Goal: Task Accomplishment & Management: Complete application form

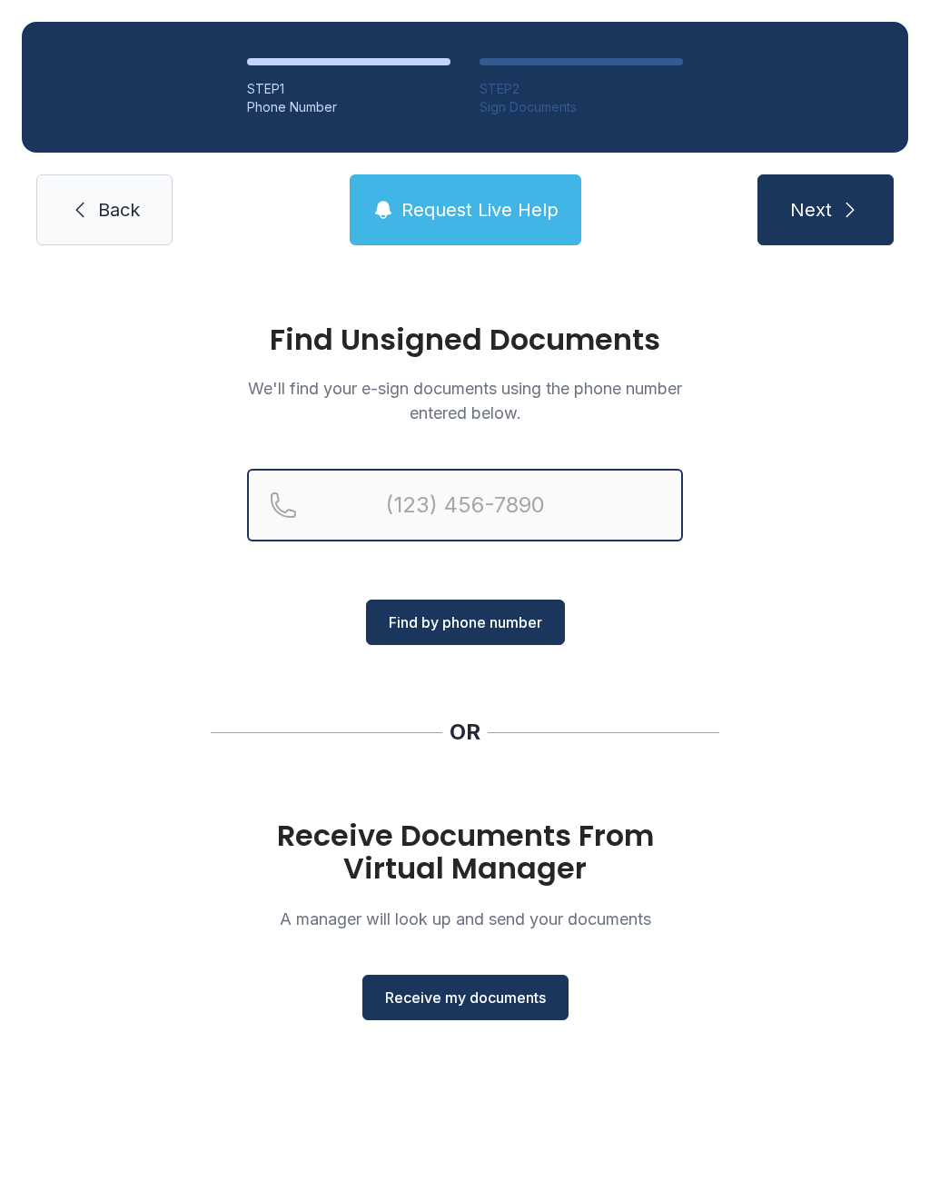
click at [601, 516] on input "Reservation phone number" at bounding box center [465, 505] width 436 height 73
type input "[PHONE_NUMBER]"
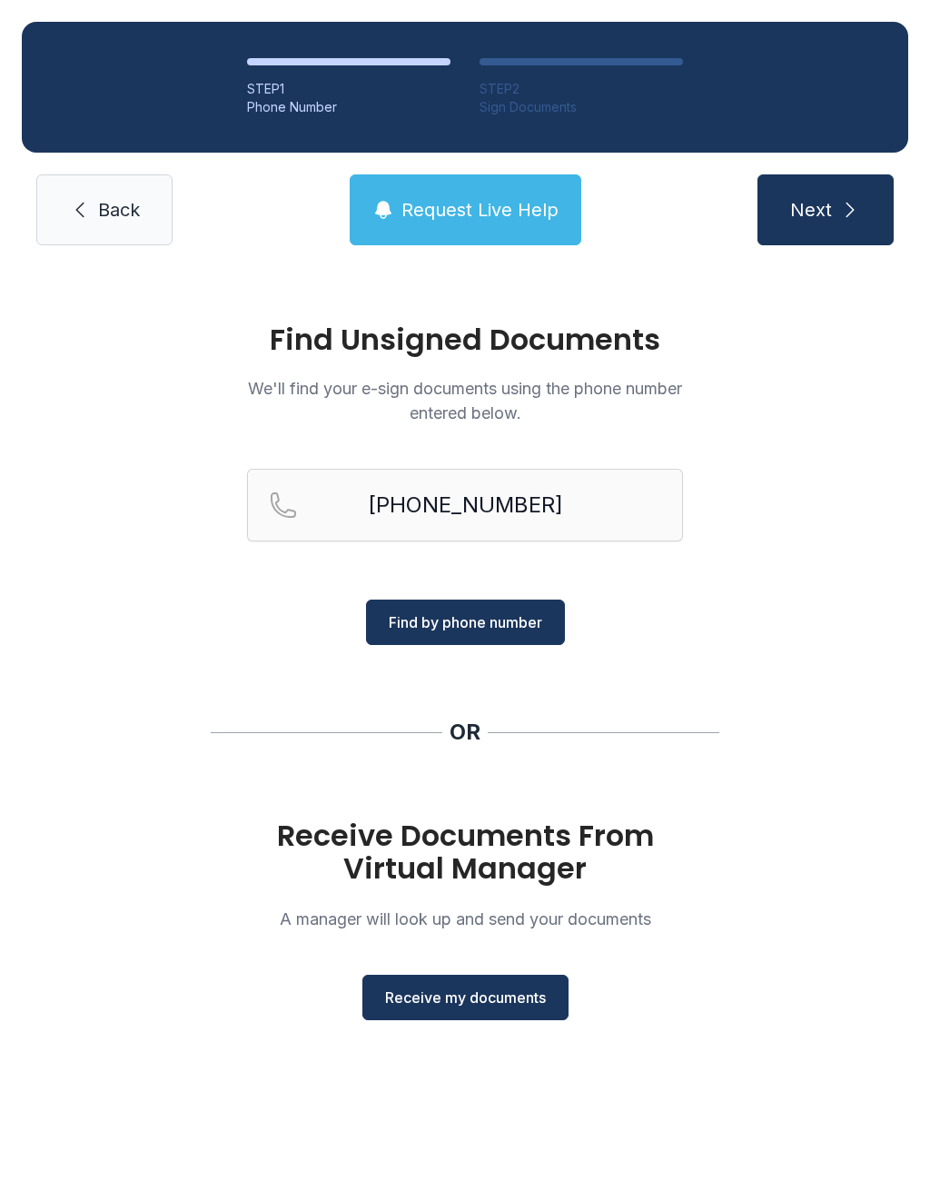
click at [501, 626] on span "Find by phone number" at bounding box center [466, 622] width 154 height 22
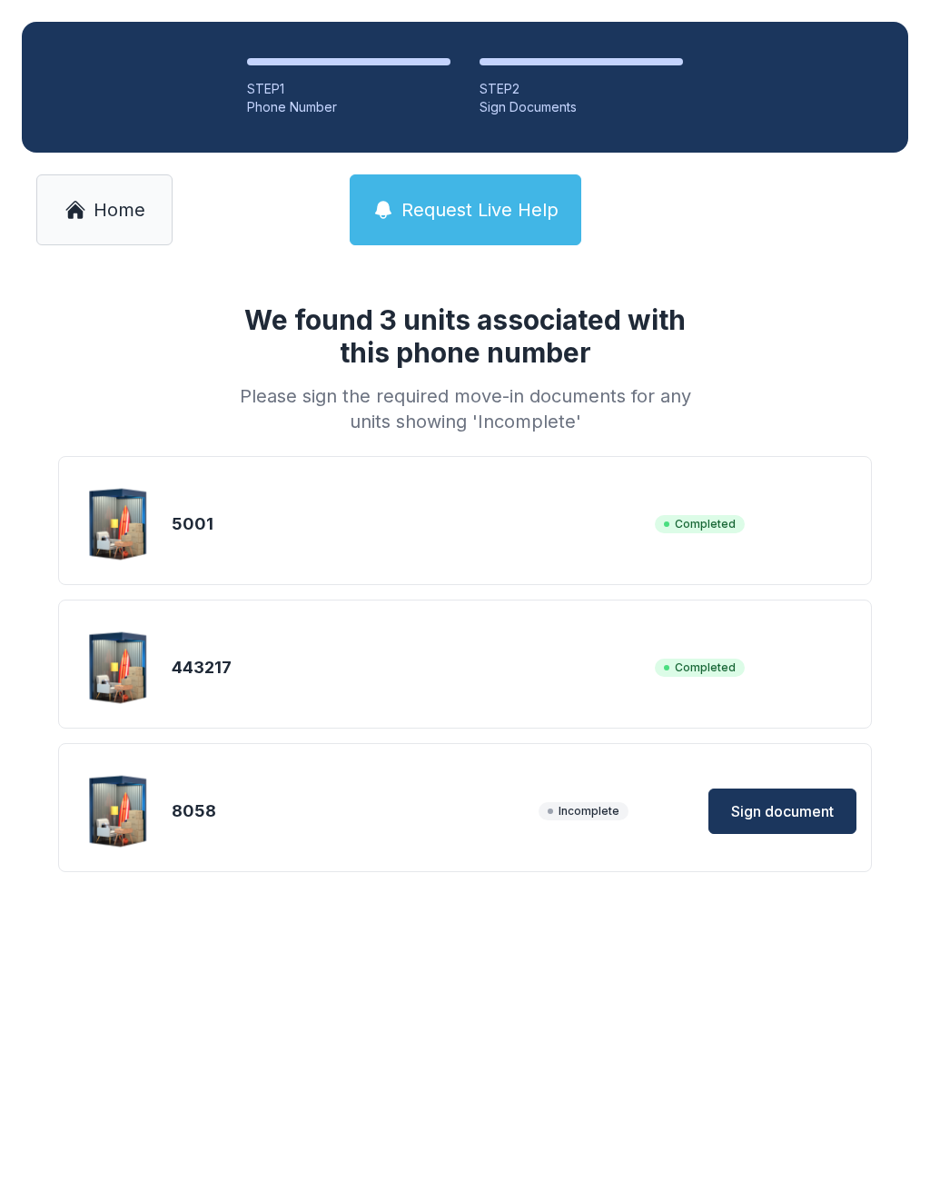
click at [805, 815] on span "Sign document" at bounding box center [782, 811] width 103 height 22
click at [125, 198] on span "Home" at bounding box center [120, 209] width 52 height 25
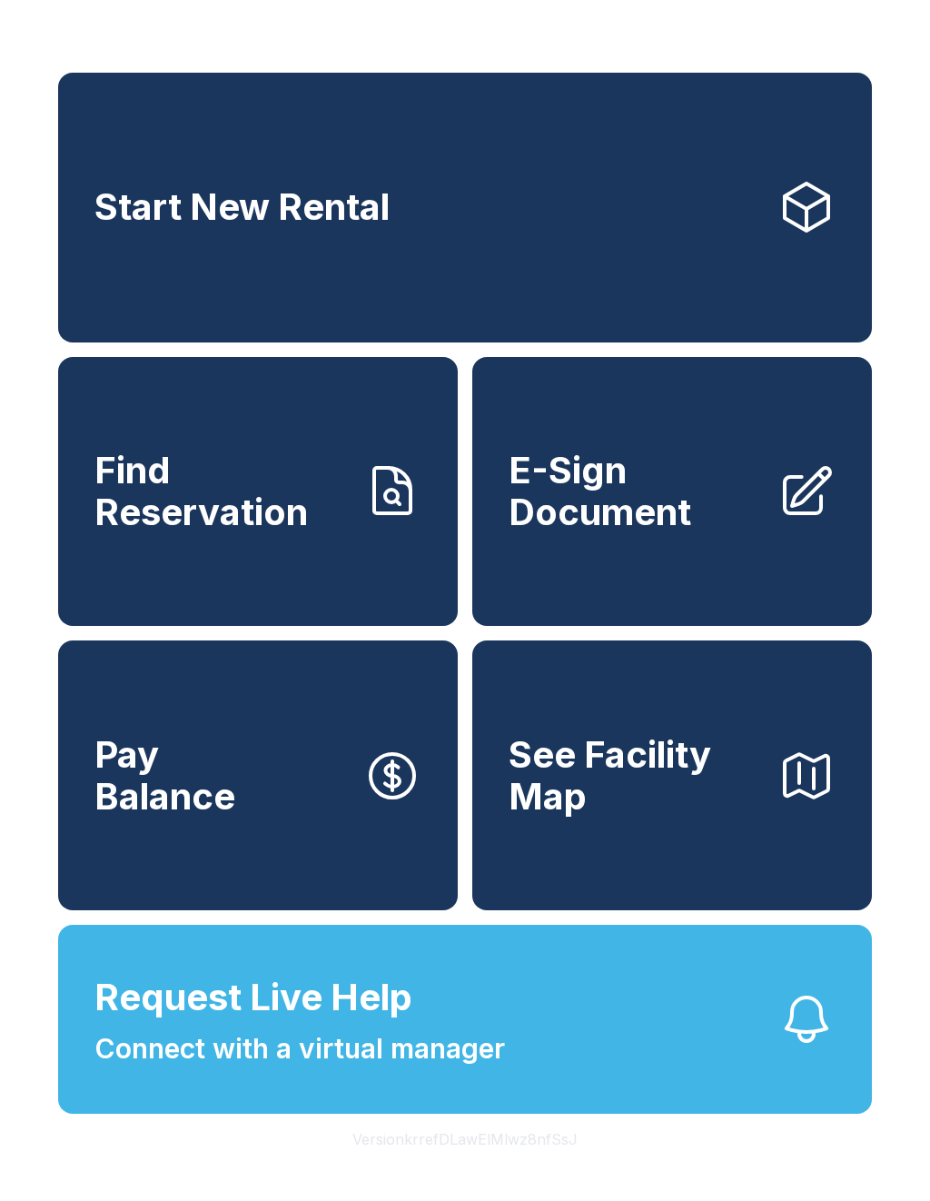
click at [782, 559] on link "E-Sign Document" at bounding box center [672, 492] width 400 height 270
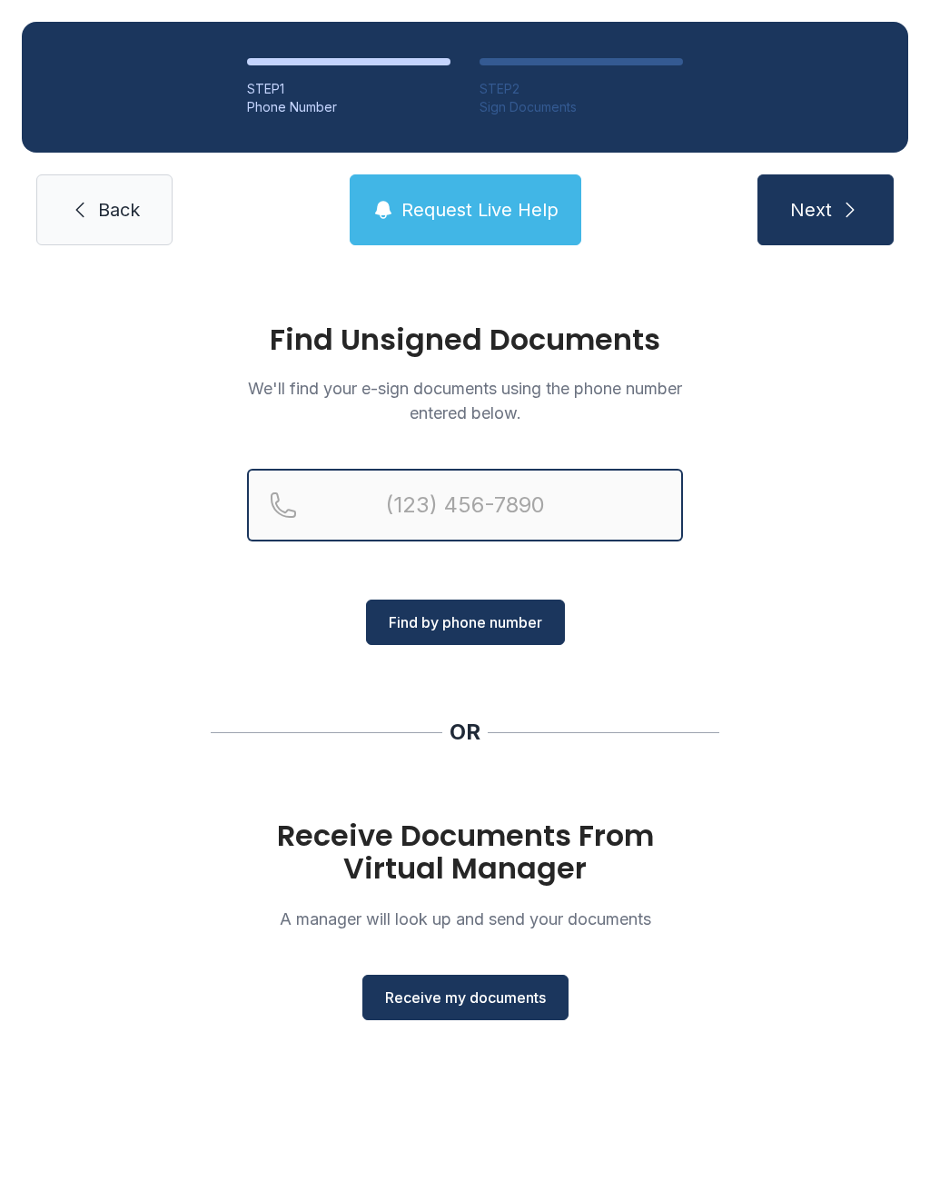
click at [600, 509] on input "Reservation phone number" at bounding box center [465, 505] width 436 height 73
type input "[PHONE_NUMBER]"
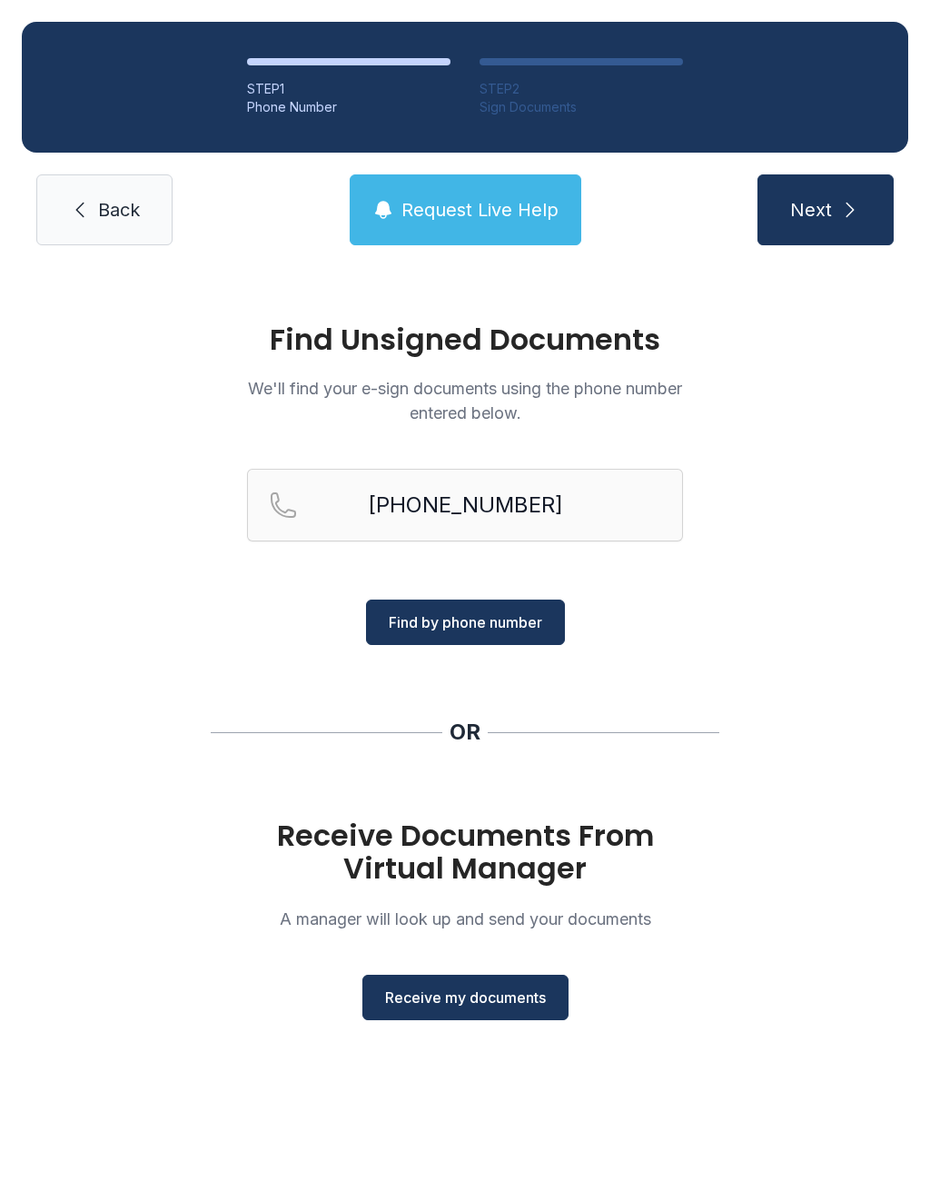
click at [528, 615] on span "Find by phone number" at bounding box center [466, 622] width 154 height 22
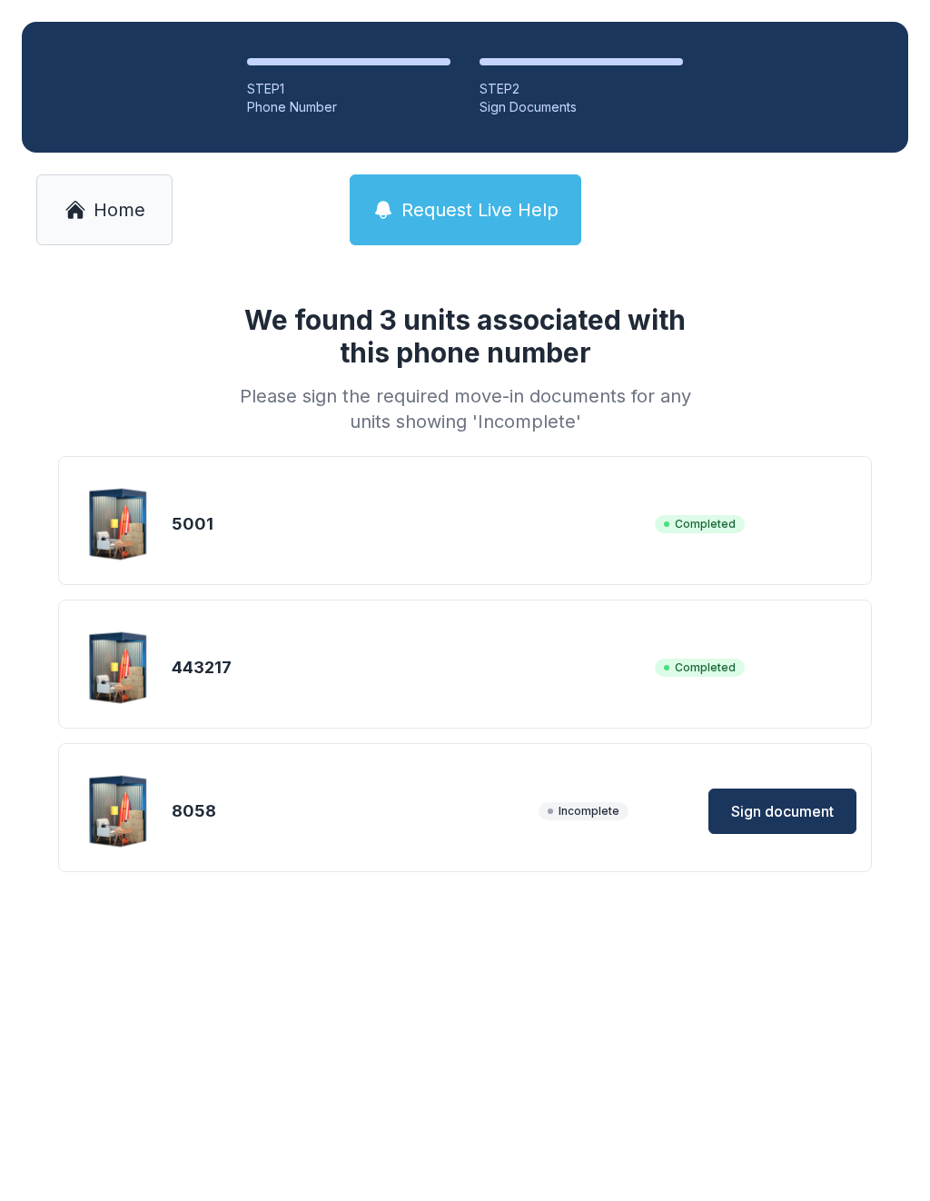
click at [128, 206] on span "Home" at bounding box center [120, 209] width 52 height 25
